Goal: Information Seeking & Learning: Learn about a topic

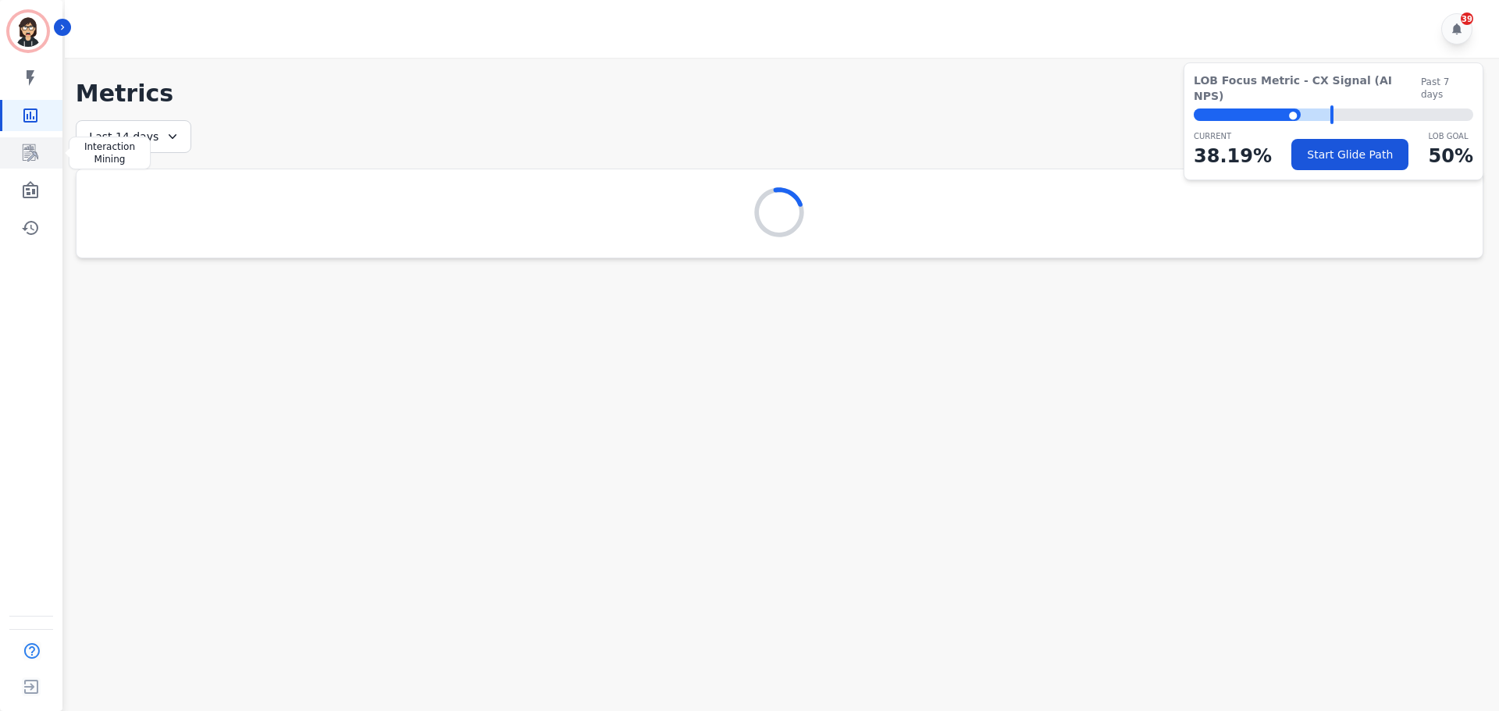
click at [28, 152] on icon "Sidebar" at bounding box center [31, 152] width 16 height 17
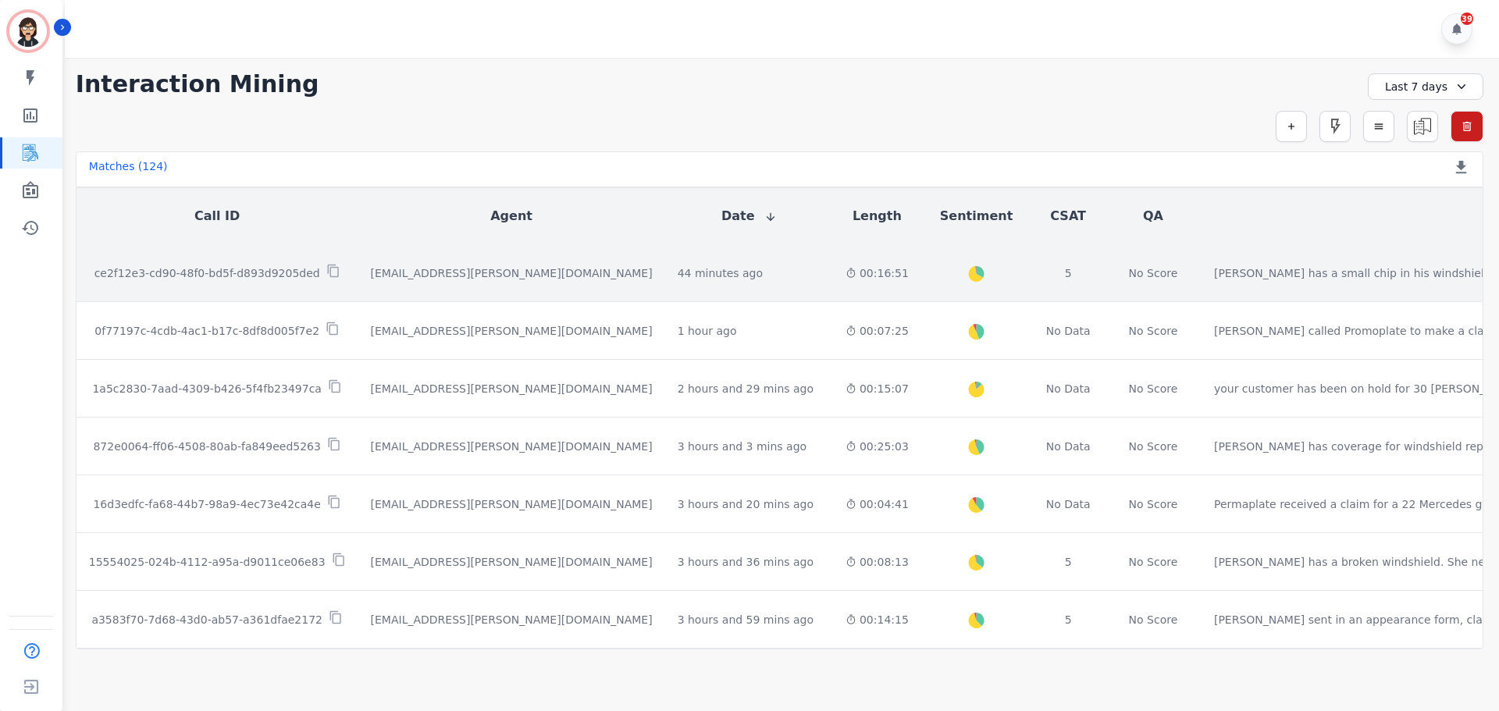
click at [269, 247] on td "ce2f12e3-cd90-48f0-bd5f-d893d9205ded" at bounding box center [218, 273] width 282 height 58
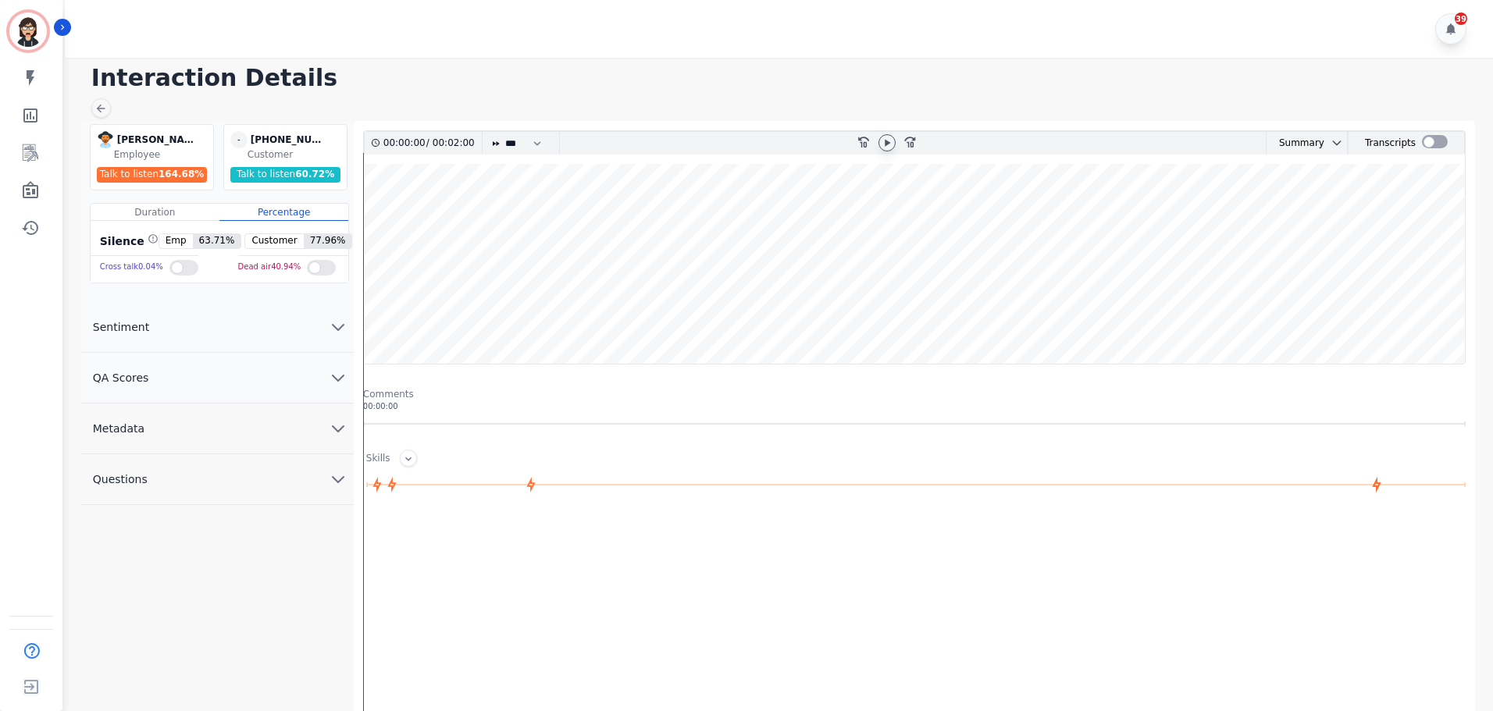
click at [881, 142] on icon at bounding box center [887, 143] width 12 height 12
click at [1400, 206] on wave at bounding box center [914, 264] width 1101 height 200
click at [888, 138] on icon at bounding box center [887, 143] width 12 height 12
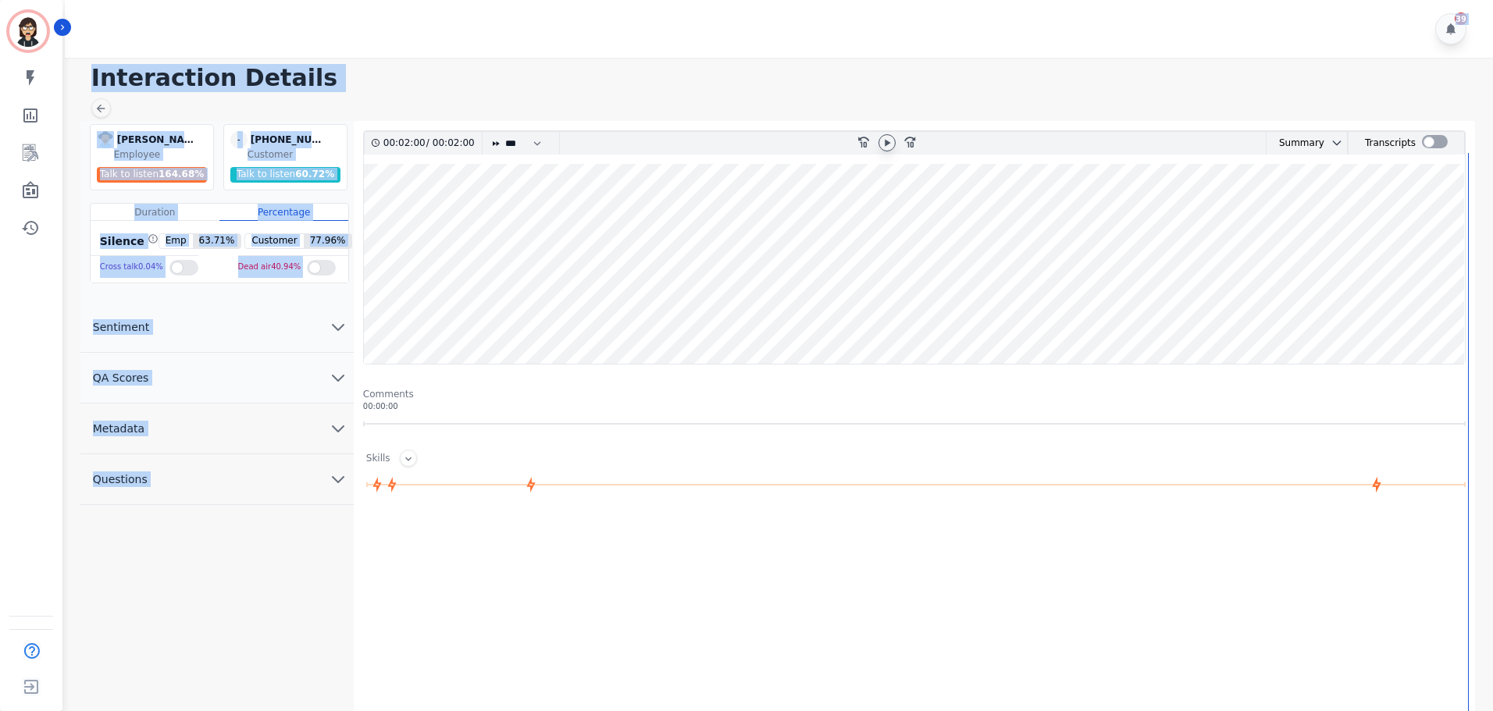
drag, startPoint x: 891, startPoint y: 137, endPoint x: 932, endPoint y: 54, distance: 92.2
click at [932, 55] on div "39 Interaction Details [PERSON_NAME] [PERSON_NAME] Employee Talk to listen 164.…" at bounding box center [776, 420] width 1433 height 840
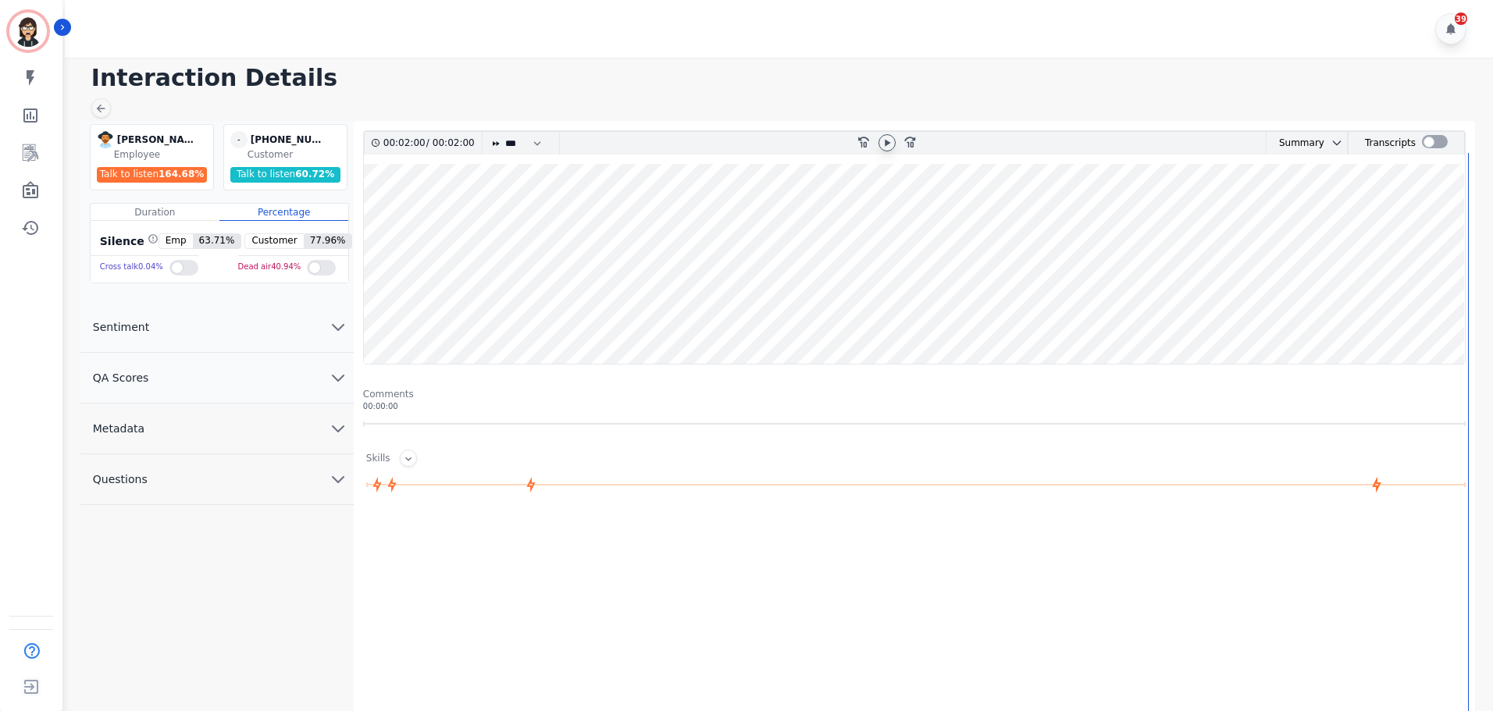
click at [929, 57] on div "39" at bounding box center [781, 29] width 1433 height 58
